Goal: Transaction & Acquisition: Purchase product/service

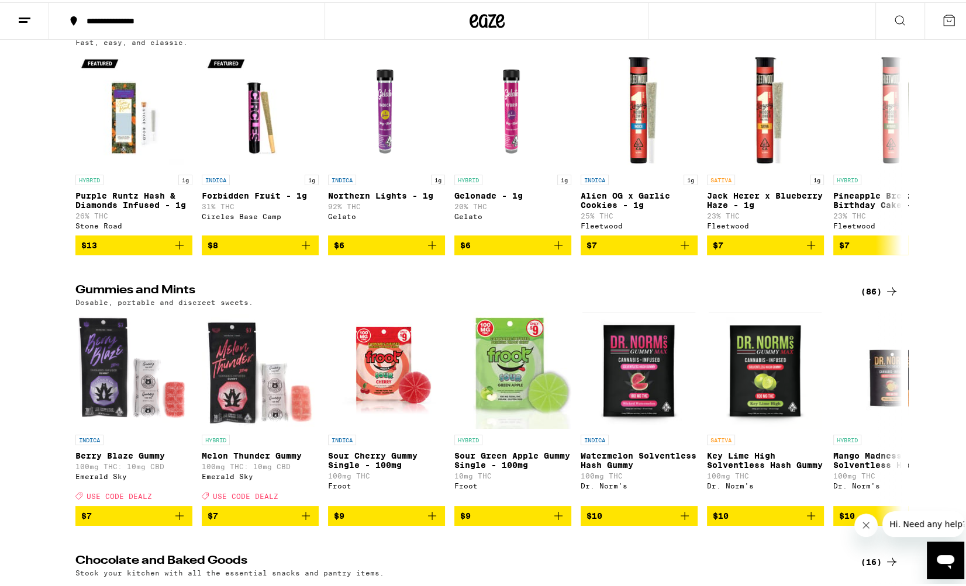
scroll to position [3472, 0]
